Goal: Task Accomplishment & Management: Use online tool/utility

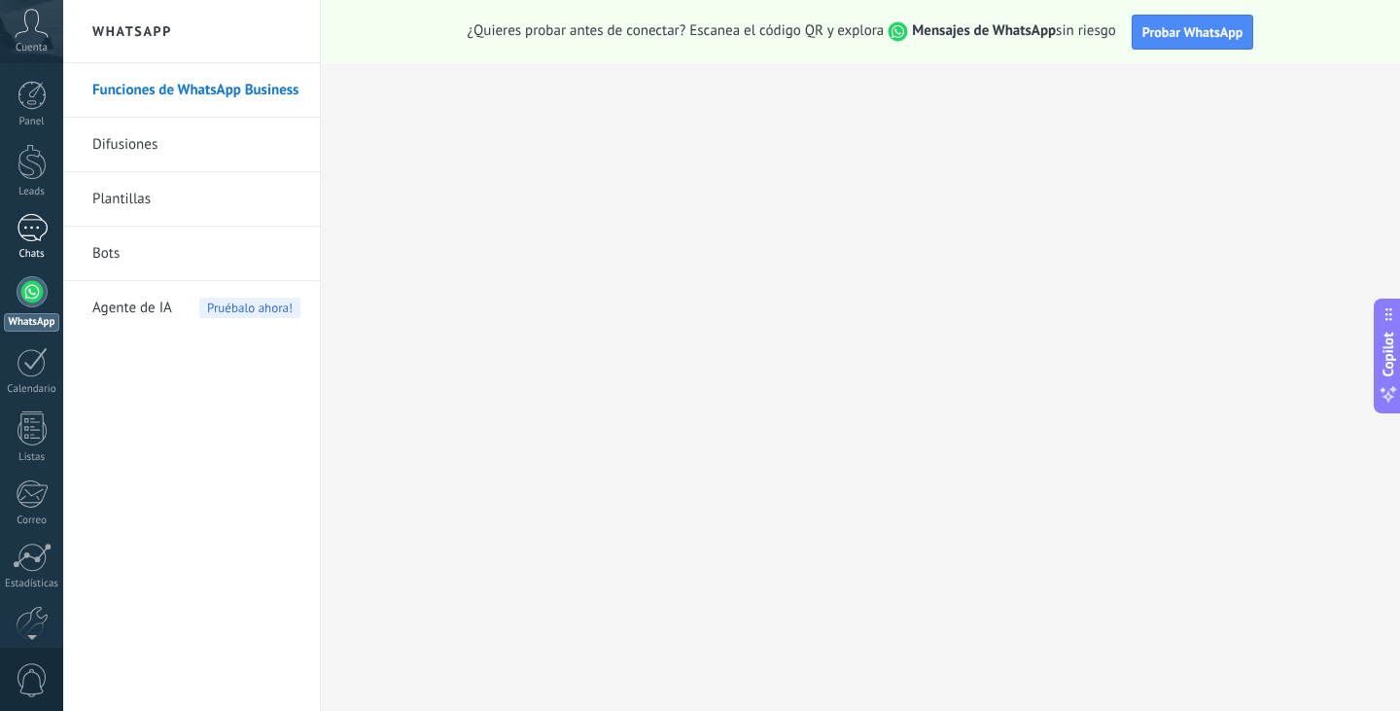
click at [26, 230] on div at bounding box center [32, 228] width 31 height 28
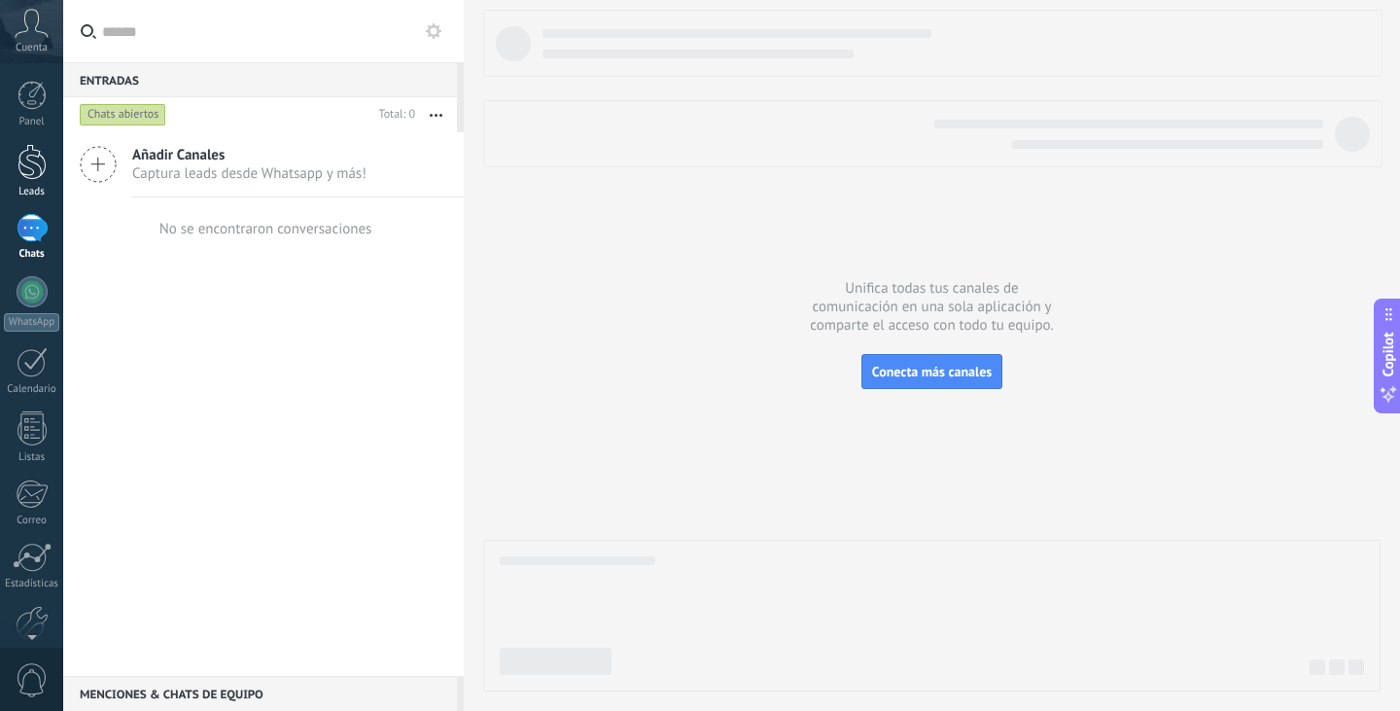
click at [38, 175] on div at bounding box center [32, 162] width 29 height 36
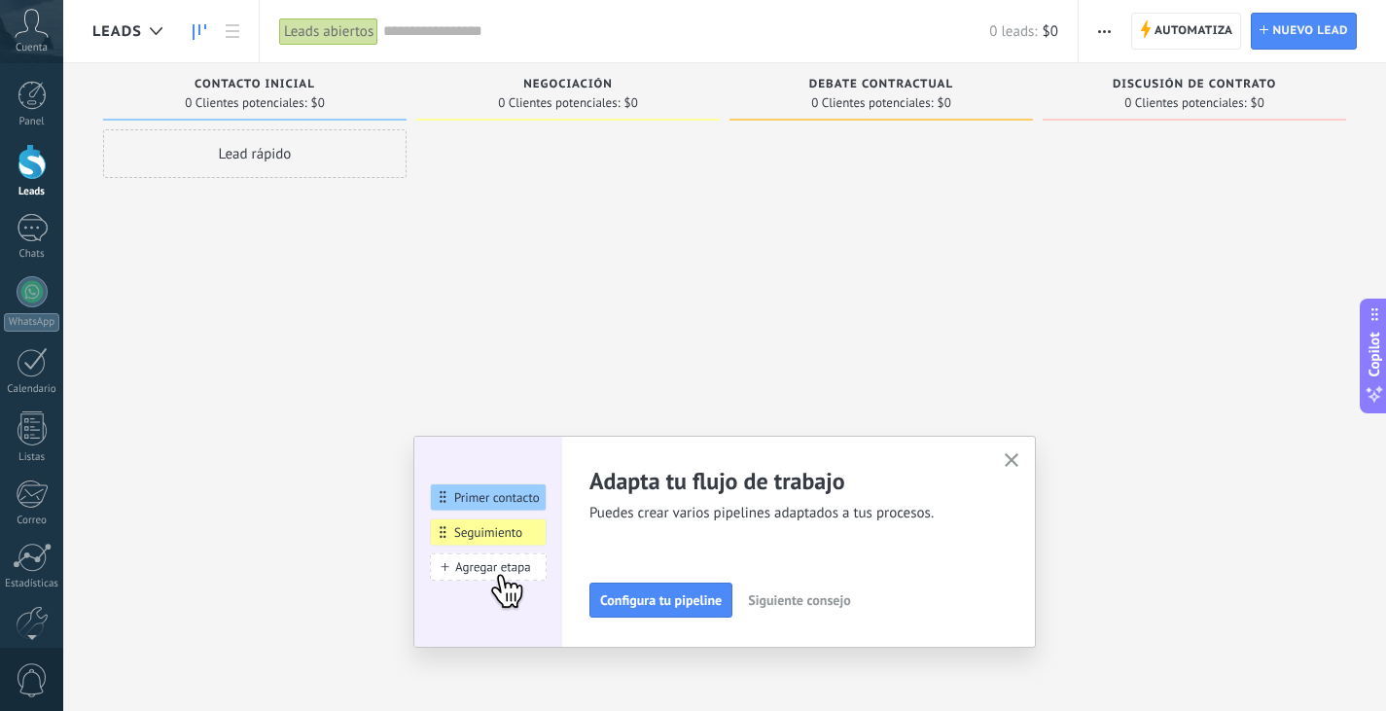
click at [39, 38] on div "Cuenta" at bounding box center [31, 31] width 63 height 63
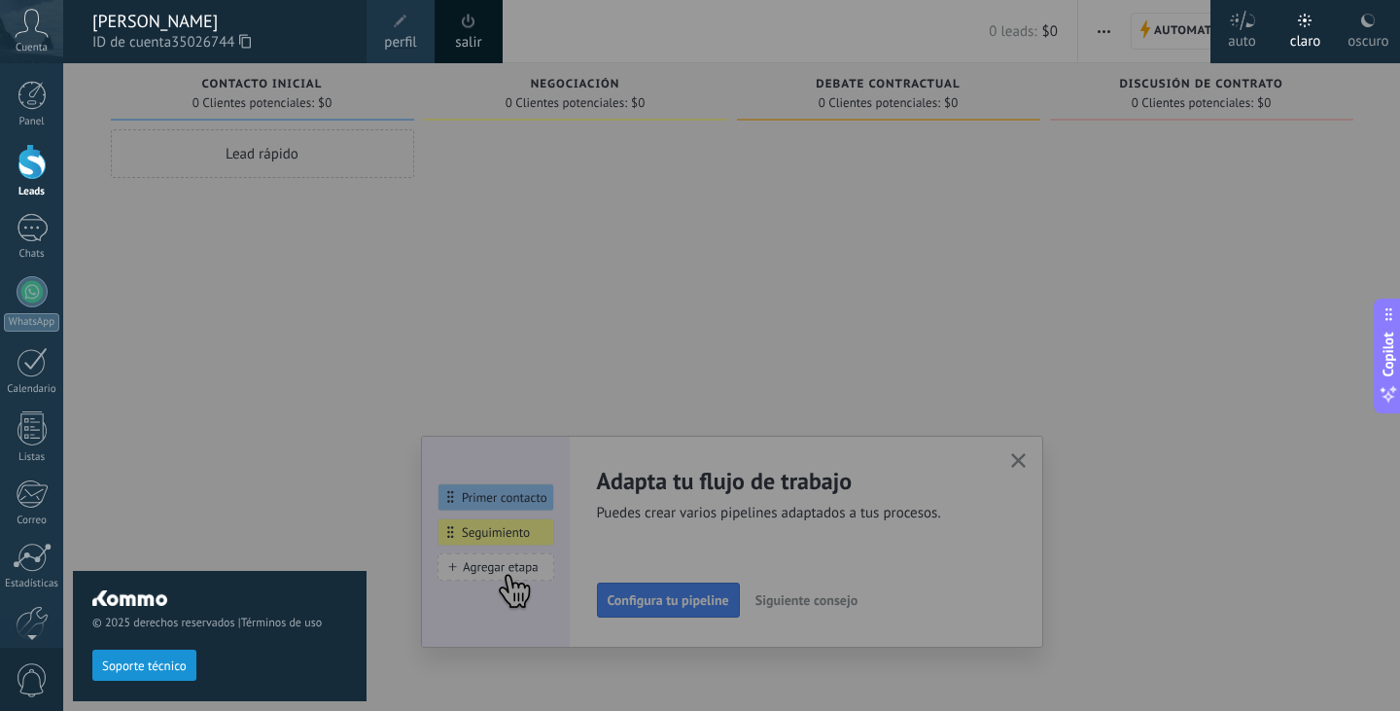
click at [545, 187] on div at bounding box center [763, 355] width 1400 height 711
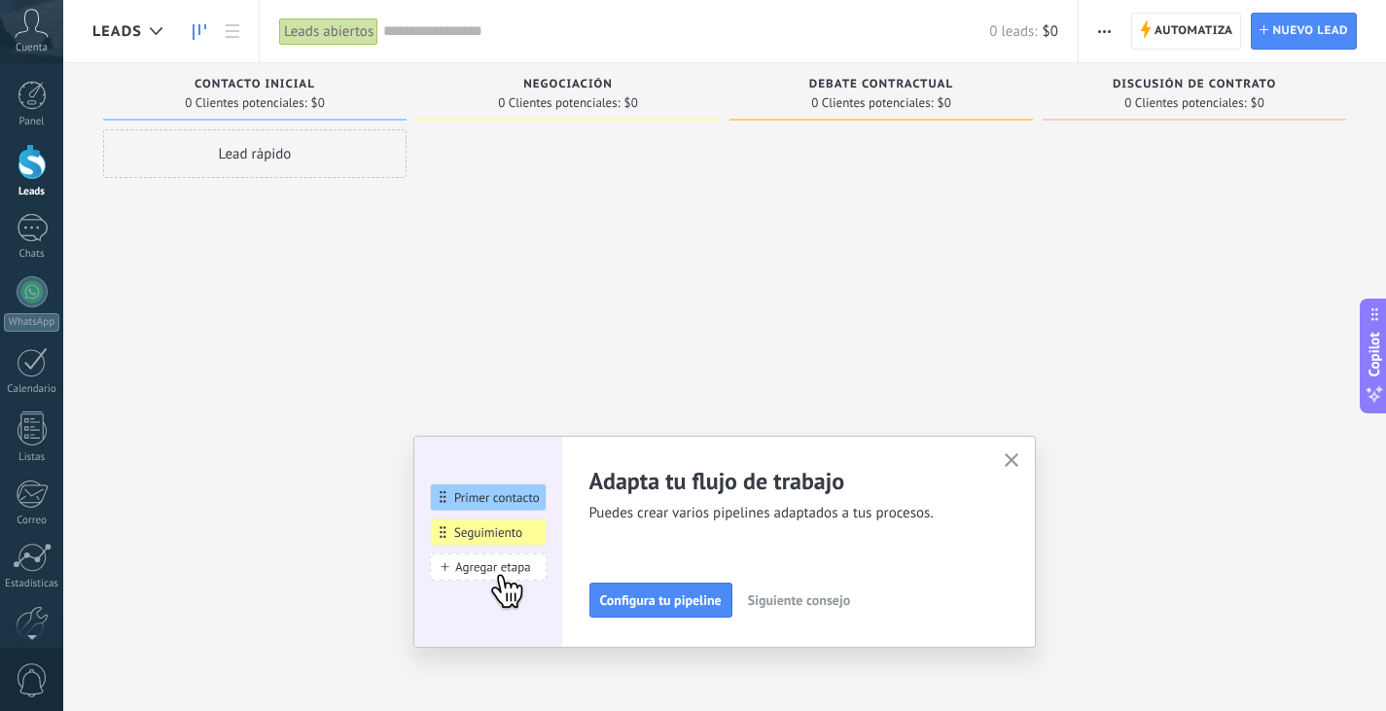
click at [1012, 469] on span "button" at bounding box center [1011, 461] width 15 height 17
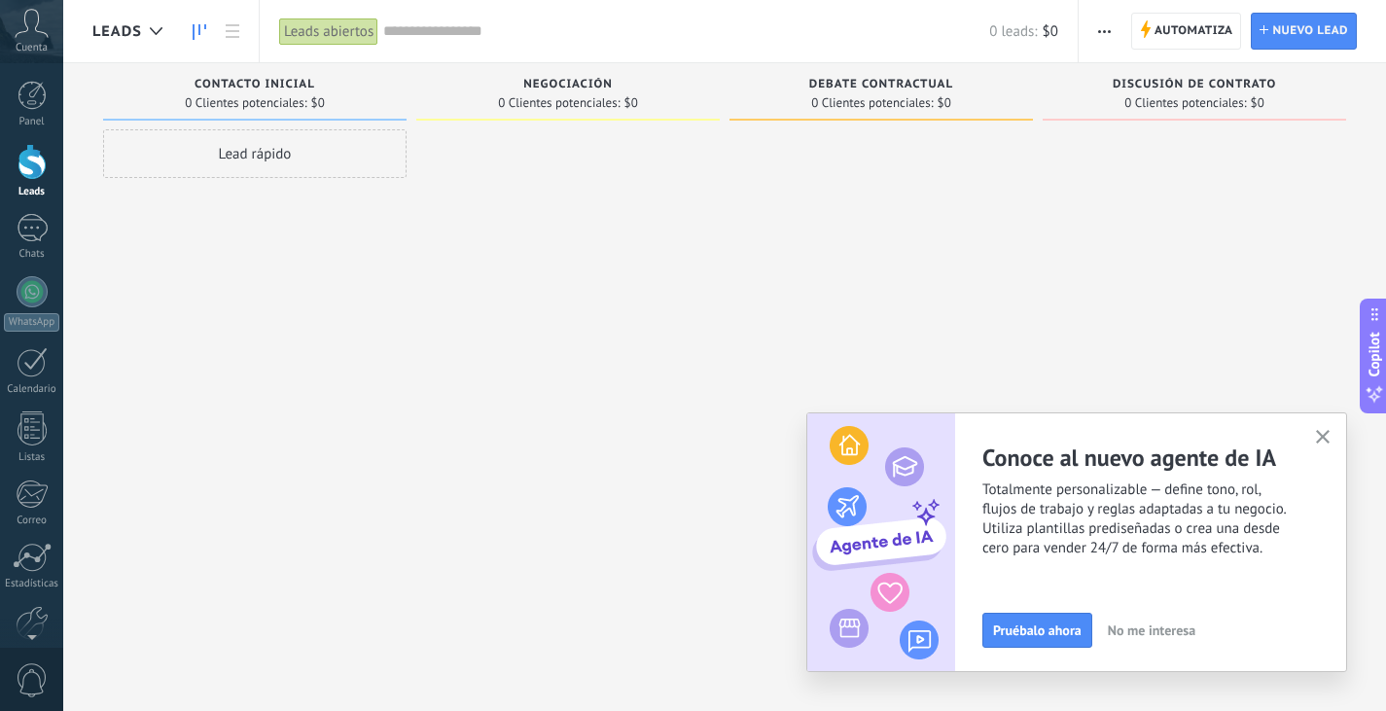
click at [1324, 445] on span "button" at bounding box center [1323, 438] width 15 height 17
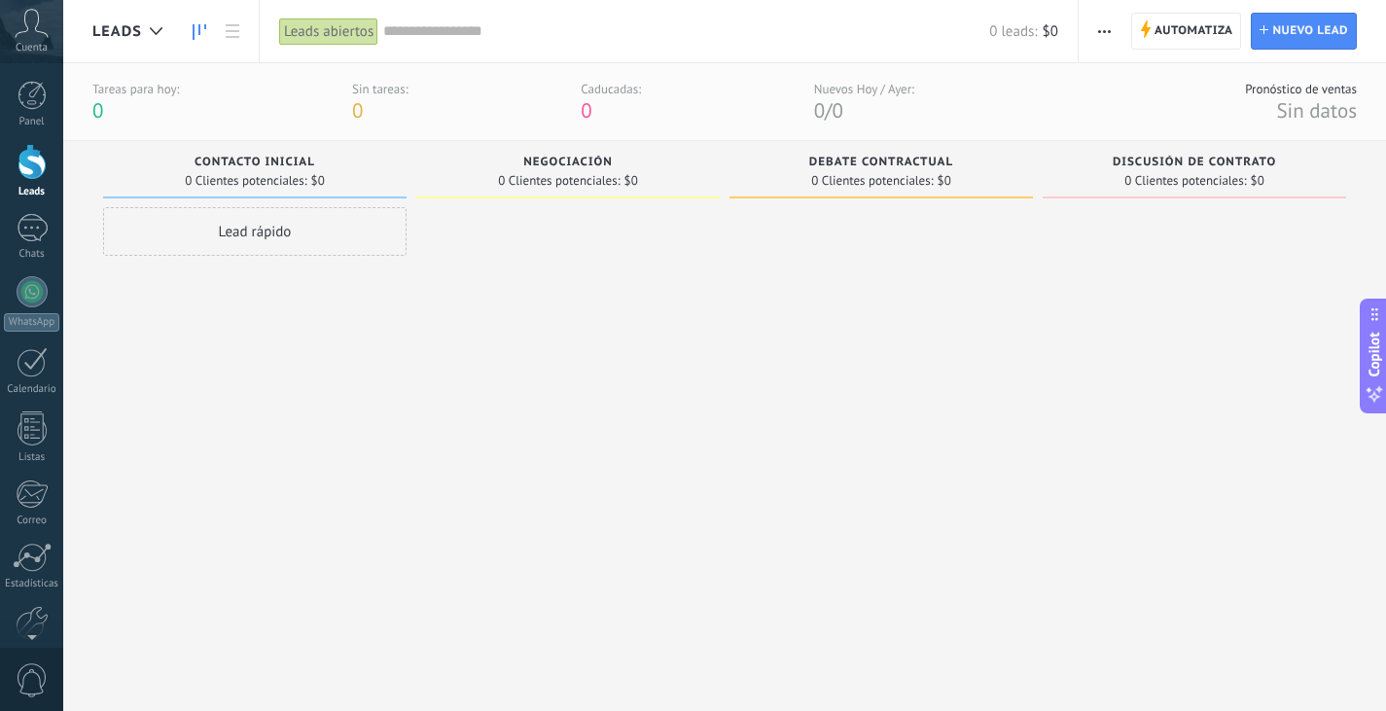
click at [30, 36] on icon at bounding box center [32, 23] width 34 height 29
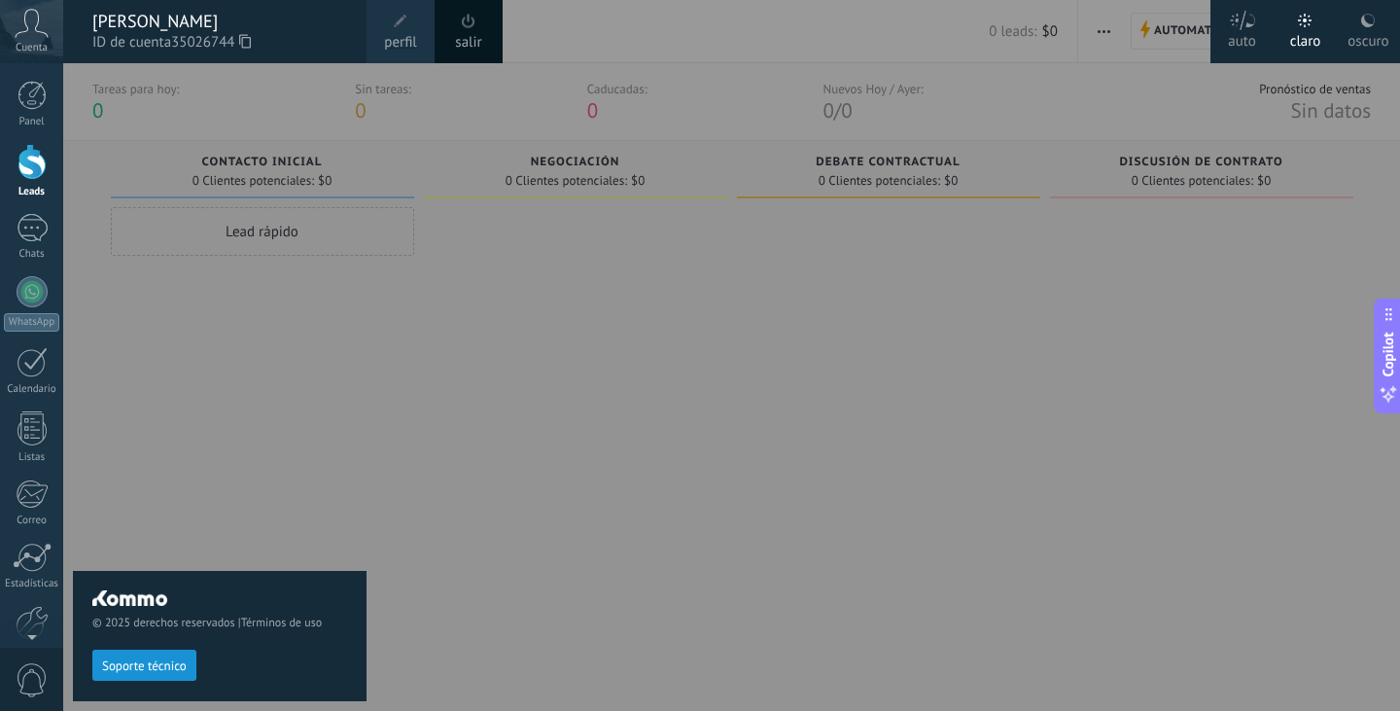
click at [36, 51] on span "Cuenta" at bounding box center [32, 48] width 32 height 13
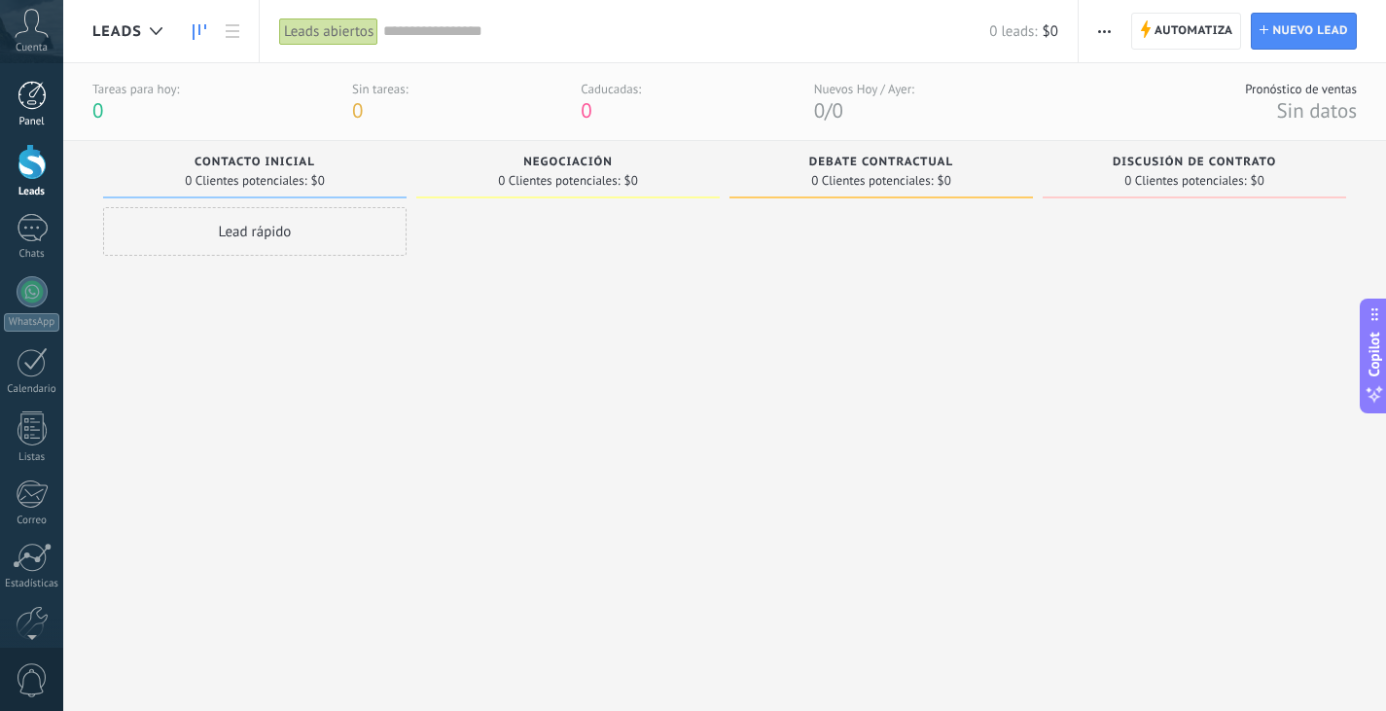
click at [35, 101] on div at bounding box center [32, 95] width 29 height 29
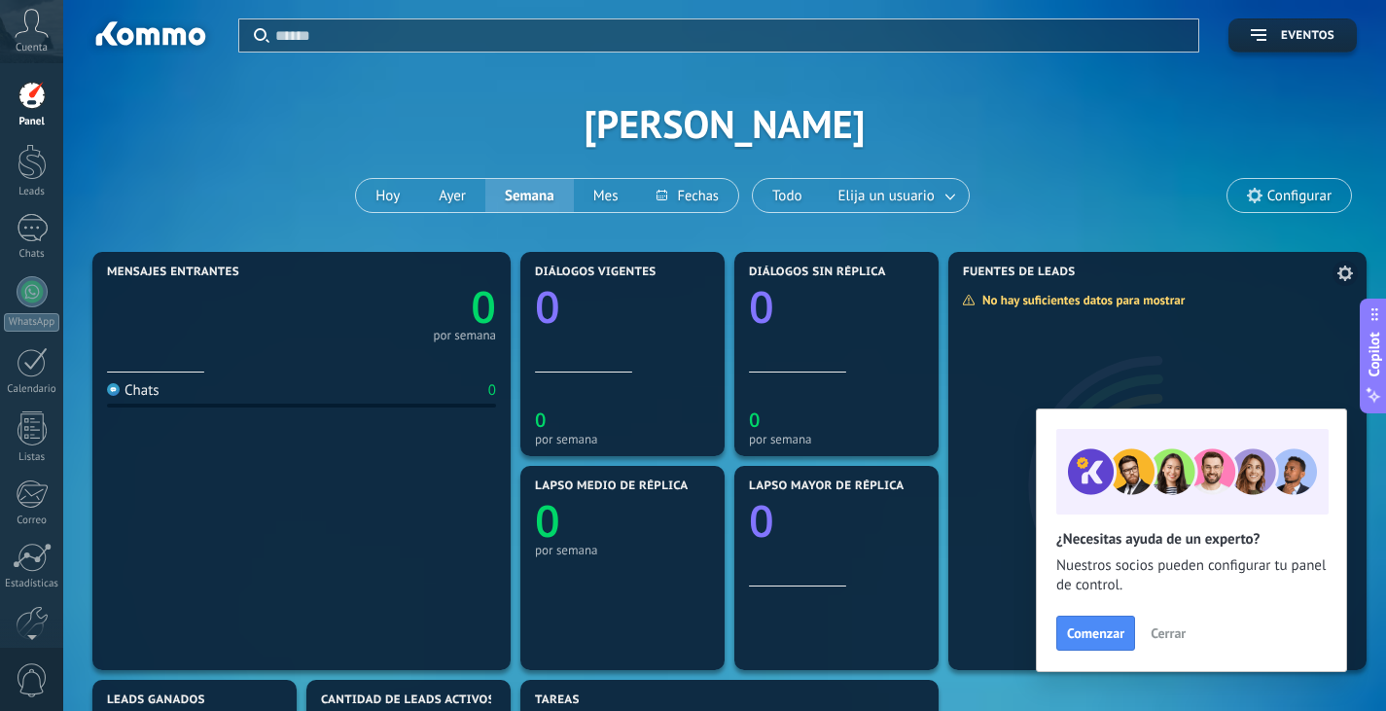
click at [1174, 626] on span "Cerrar" at bounding box center [1167, 633] width 35 height 14
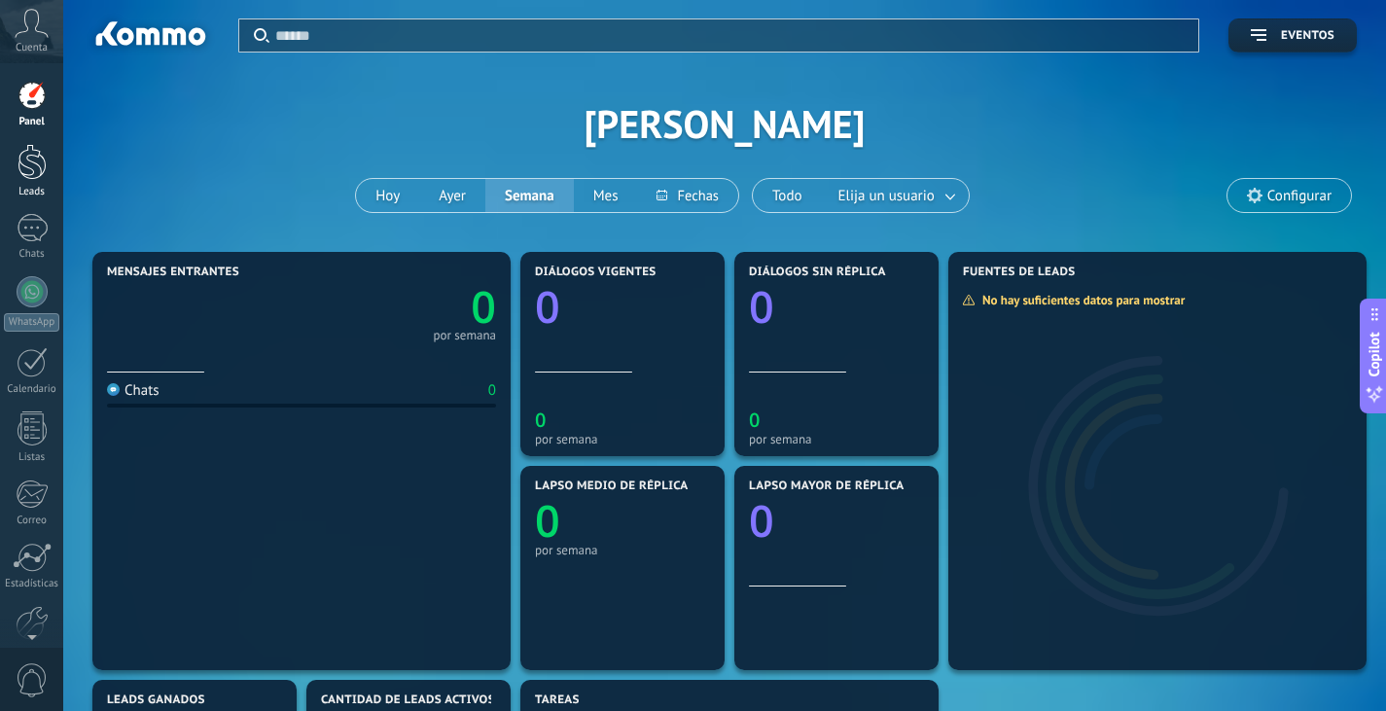
click at [40, 175] on div at bounding box center [32, 162] width 29 height 36
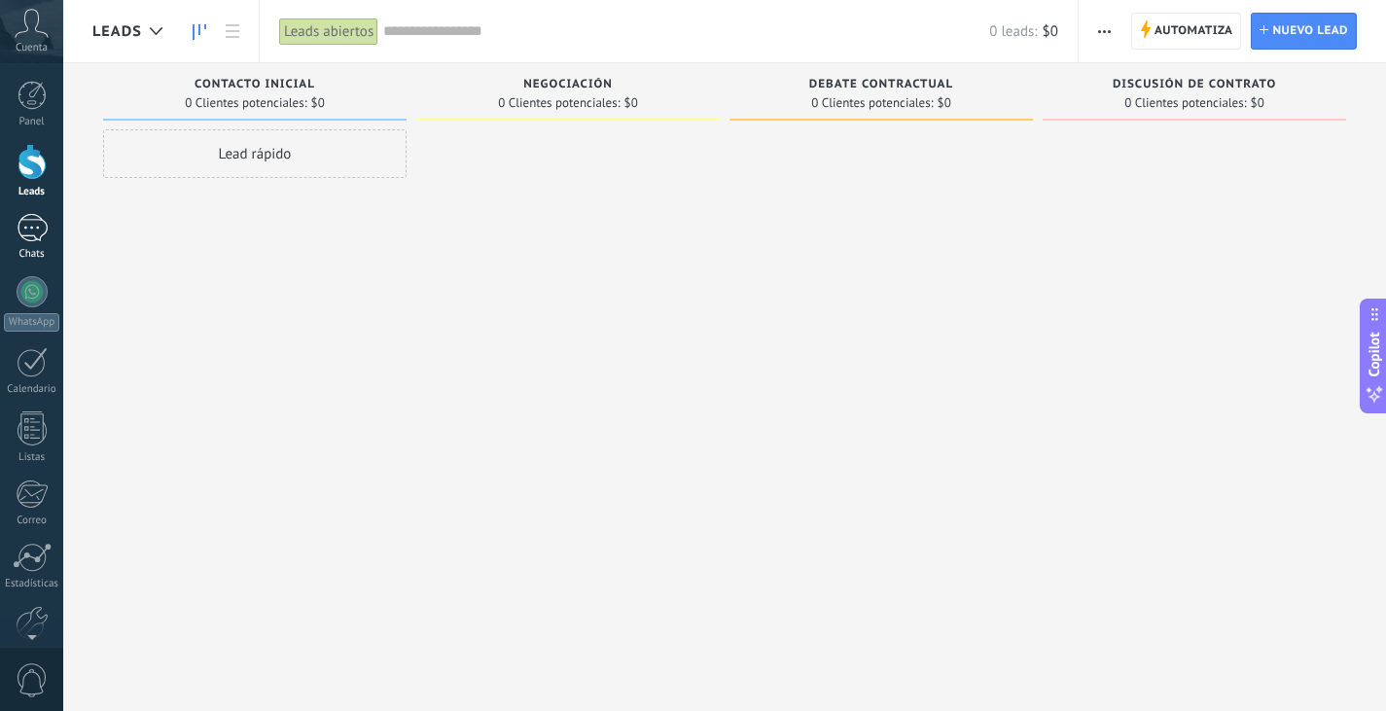
click at [23, 229] on div at bounding box center [32, 228] width 31 height 28
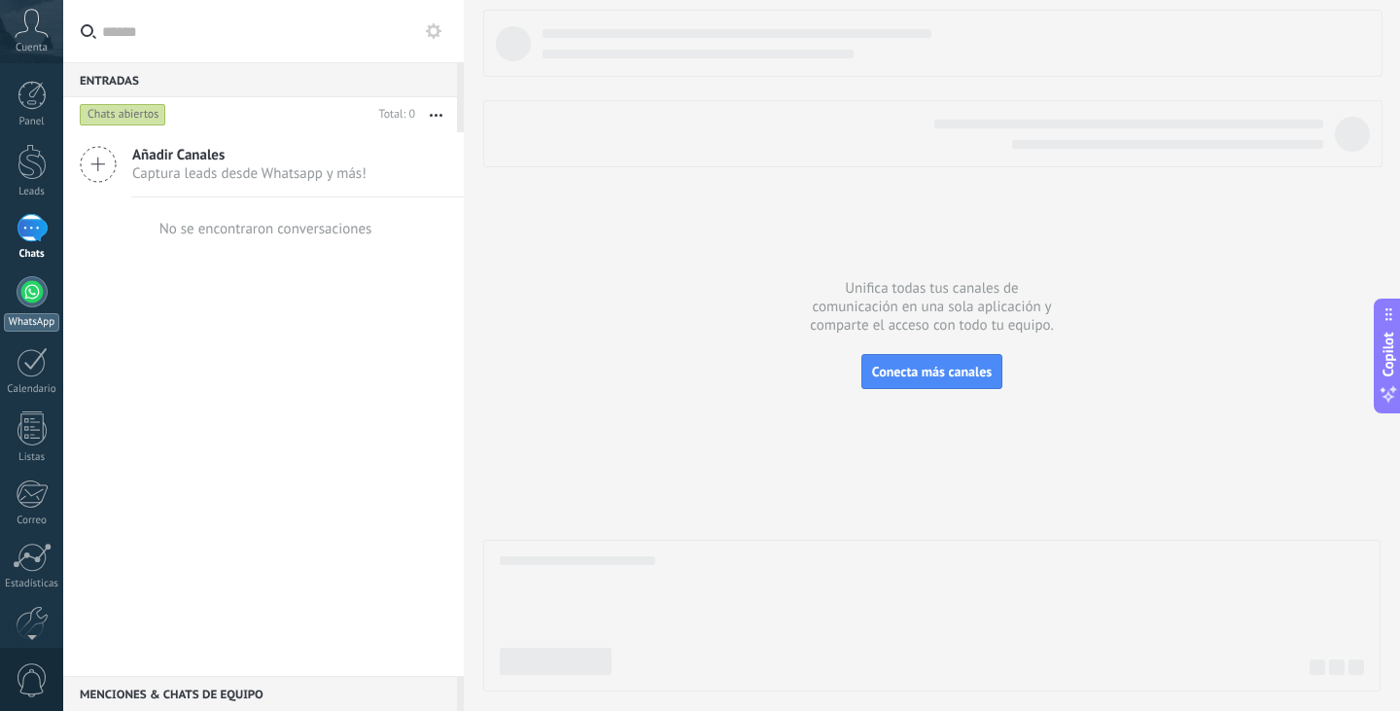
click at [28, 285] on div at bounding box center [32, 291] width 31 height 31
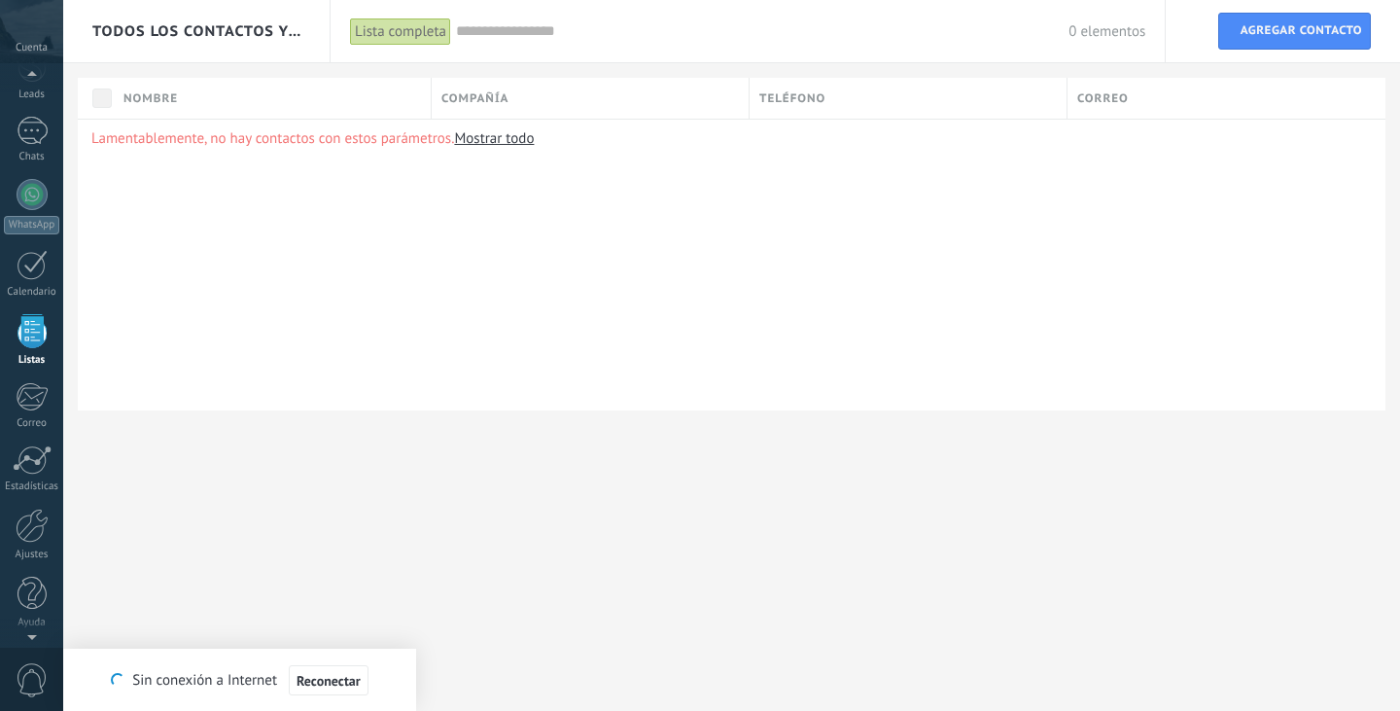
scroll to position [98, 0]
click at [31, 391] on div at bounding box center [32, 395] width 32 height 29
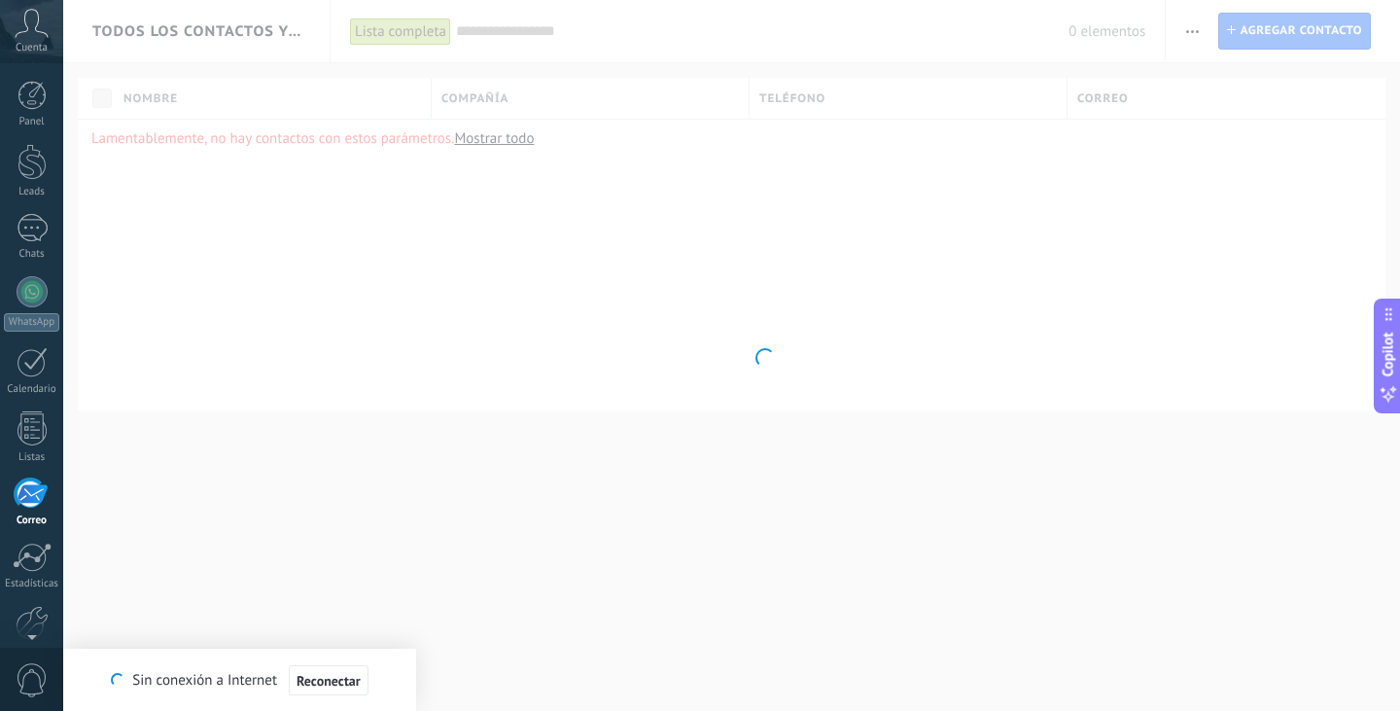
scroll to position [98, 0]
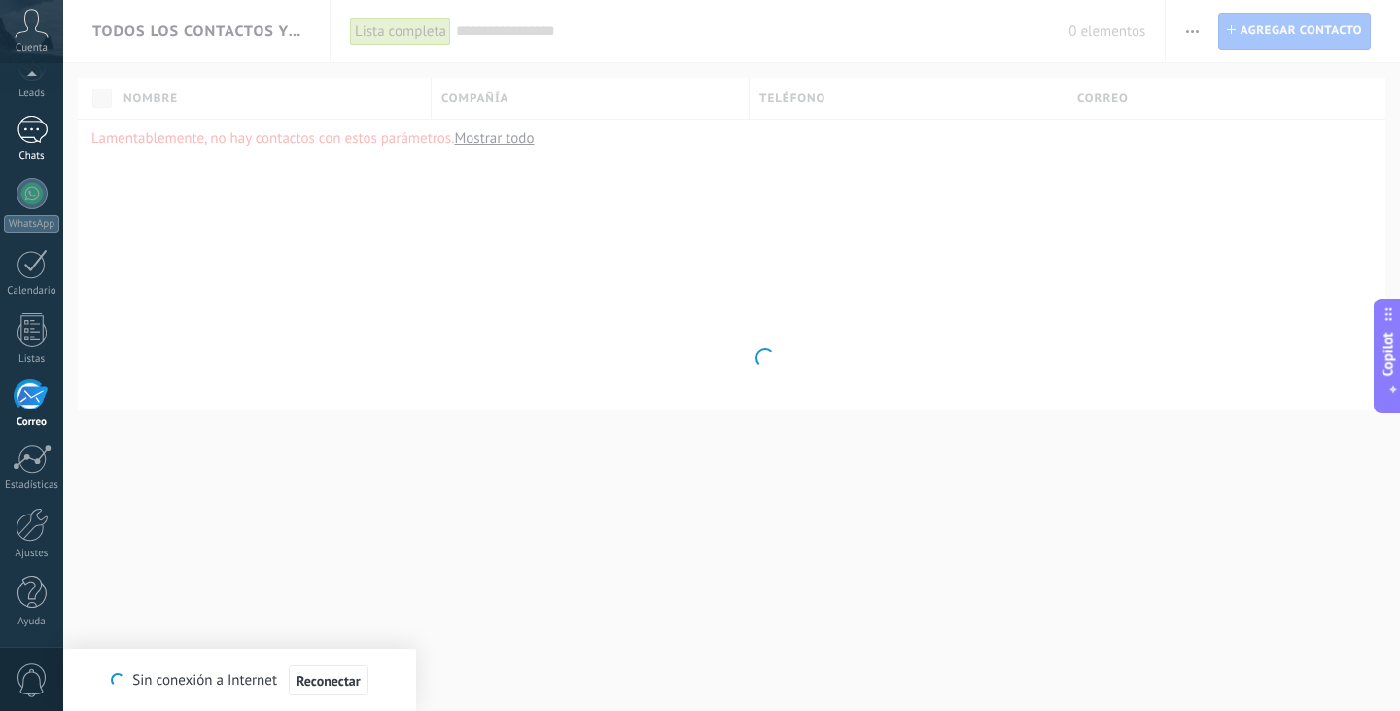
click at [35, 128] on div at bounding box center [32, 130] width 31 height 28
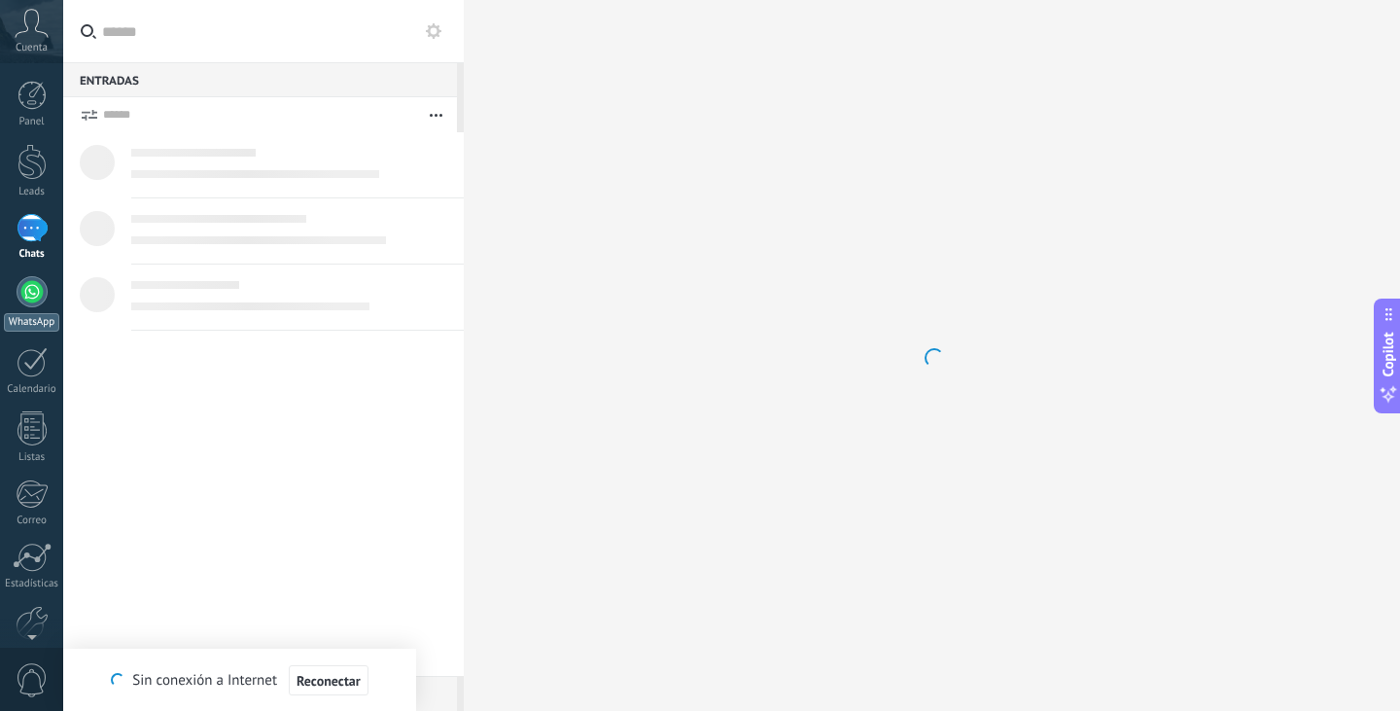
click at [33, 290] on div at bounding box center [32, 291] width 31 height 31
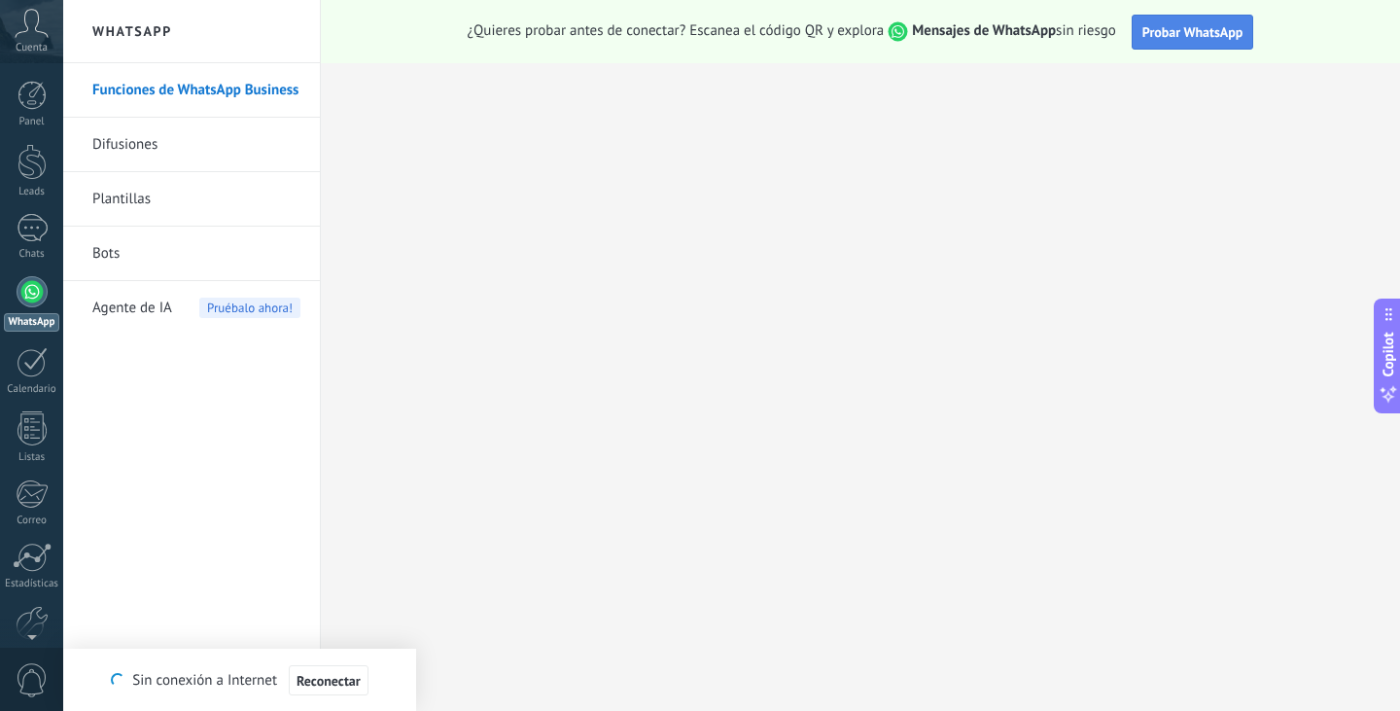
click at [1198, 40] on button "Probar WhatsApp" at bounding box center [1193, 32] width 123 height 35
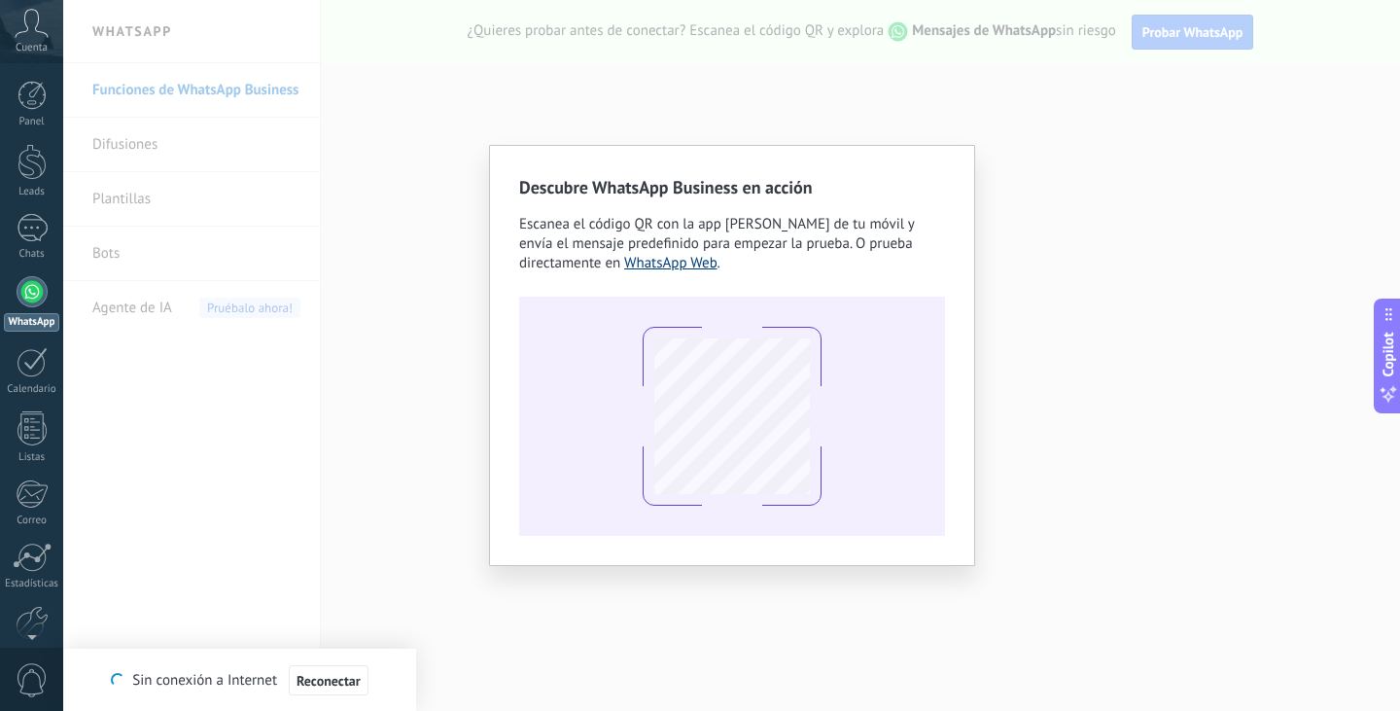
click at [696, 265] on link "WhatsApp Web" at bounding box center [670, 263] width 93 height 18
